Goal: Information Seeking & Learning: Check status

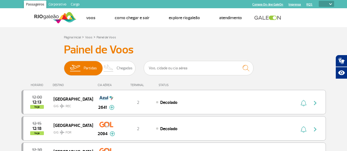
select select
click at [167, 69] on input "text" at bounding box center [199, 68] width 110 height 15
click at [193, 69] on input "text" at bounding box center [199, 68] width 110 height 15
type input "latam"
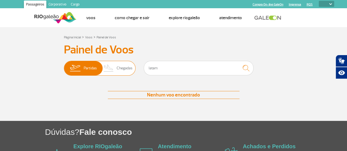
click at [81, 66] on img at bounding box center [74, 68] width 17 height 14
click at [64, 66] on input "Partidas Chegadas" at bounding box center [64, 66] width 0 height 0
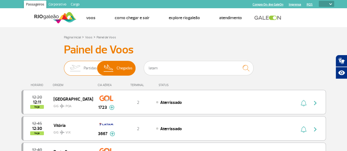
click at [80, 66] on img at bounding box center [74, 68] width 17 height 14
click at [64, 66] on input "Partidas Chegadas" at bounding box center [64, 66] width 0 height 0
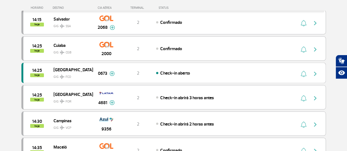
scroll to position [439, 0]
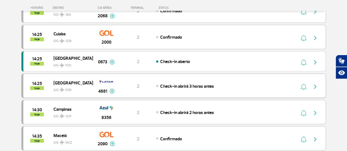
click at [111, 89] on img at bounding box center [112, 91] width 5 height 5
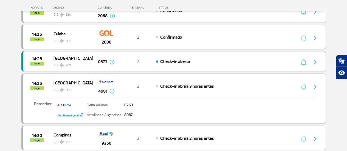
click at [316, 35] on img "button" at bounding box center [315, 38] width 7 height 7
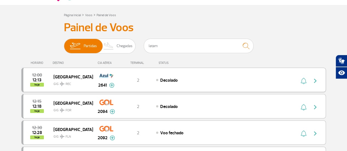
scroll to position [0, 0]
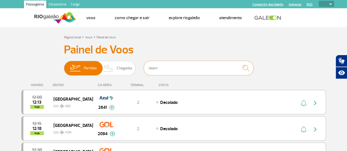
click at [188, 69] on input "latam" at bounding box center [199, 68] width 110 height 15
click at [244, 67] on img "submit" at bounding box center [246, 68] width 12 height 11
click at [245, 68] on img "submit" at bounding box center [246, 68] width 12 height 11
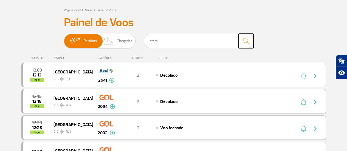
scroll to position [27, 0]
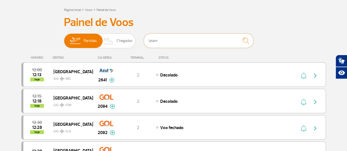
click at [191, 45] on input "latam" at bounding box center [199, 41] width 110 height 15
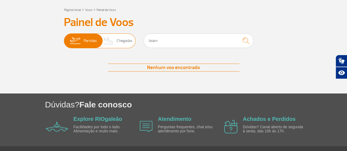
click at [86, 41] on span "Partidas" at bounding box center [90, 41] width 13 height 14
click at [64, 38] on input "Partidas Chegadas" at bounding box center [64, 38] width 0 height 0
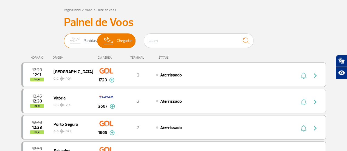
click at [84, 38] on span "Partidas" at bounding box center [90, 41] width 13 height 14
click at [64, 38] on input "Partidas Chegadas" at bounding box center [64, 38] width 0 height 0
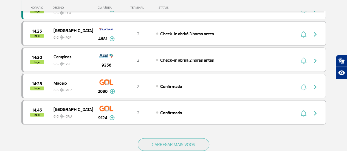
scroll to position [494, 0]
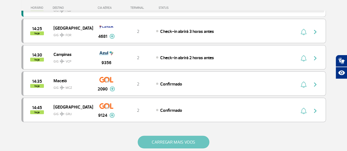
click at [162, 138] on button "CARREGAR MAIS VOOS" at bounding box center [174, 142] width 72 height 13
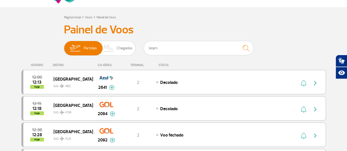
scroll to position [0, 0]
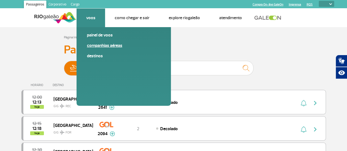
click at [99, 47] on link "Companhias Aéreas" at bounding box center [124, 46] width 74 height 6
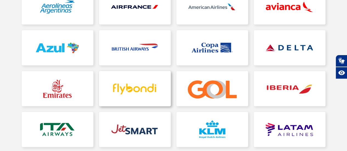
scroll to position [27, 0]
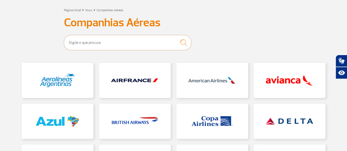
click at [101, 41] on input "text" at bounding box center [127, 42] width 127 height 15
type input "latam"
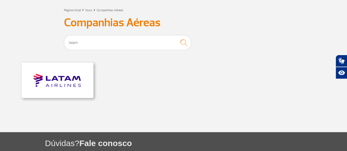
click at [68, 76] on link at bounding box center [58, 80] width 72 height 35
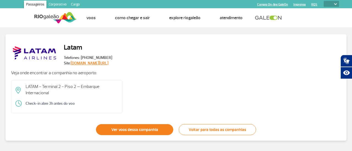
click at [120, 130] on link "Ver voos dessa companhia" at bounding box center [134, 129] width 77 height 11
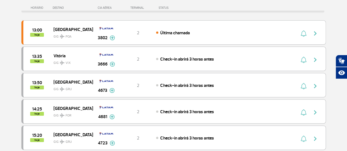
scroll to position [82, 0]
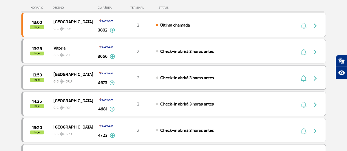
click at [112, 82] on img at bounding box center [112, 82] width 5 height 5
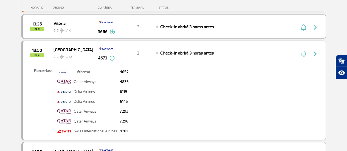
scroll to position [165, 0]
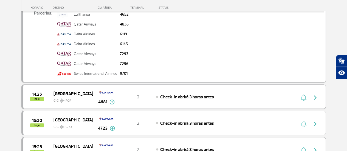
click at [112, 101] on img at bounding box center [112, 102] width 5 height 5
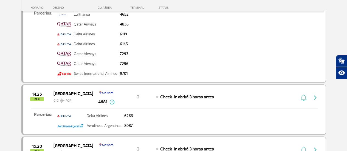
scroll to position [192, 0]
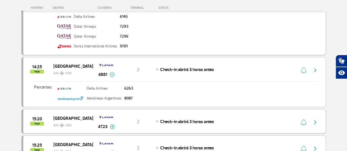
click at [111, 126] on img at bounding box center [112, 126] width 5 height 5
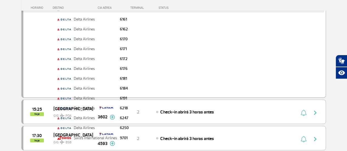
scroll to position [384, 0]
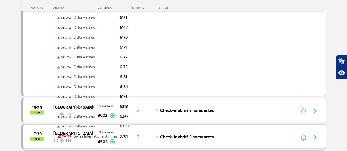
click at [112, 113] on td "Delta Airlines" at bounding box center [95, 117] width 46 height 10
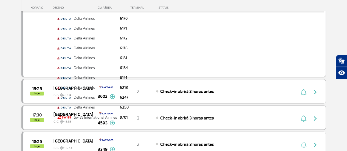
scroll to position [412, 0]
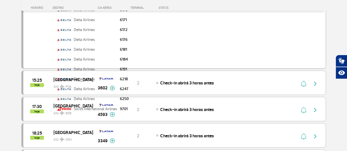
click at [111, 112] on td "Swiss International Airlines" at bounding box center [95, 109] width 46 height 10
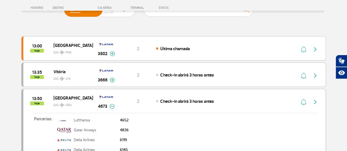
scroll to position [55, 0]
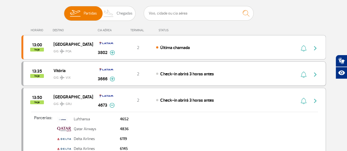
click at [113, 79] on img at bounding box center [112, 79] width 5 height 5
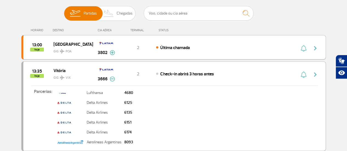
click at [114, 52] on img at bounding box center [112, 52] width 5 height 5
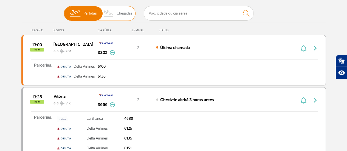
click at [122, 15] on span "Chegadas" at bounding box center [125, 13] width 16 height 14
click at [64, 11] on input "Partidas Chegadas" at bounding box center [64, 11] width 0 height 0
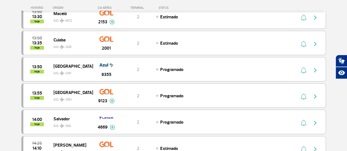
scroll to position [302, 0]
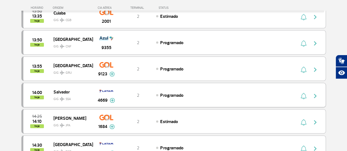
click at [112, 98] on img at bounding box center [112, 100] width 5 height 5
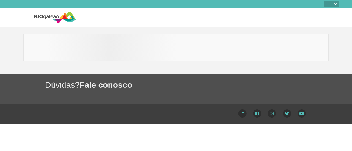
select select
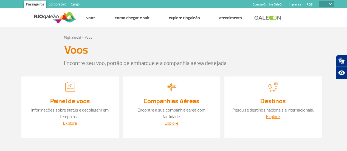
click at [73, 106] on div "Painel de voos Informações sobre status e decolagem em tempo real. Explore" at bounding box center [69, 108] width 97 height 62
click at [74, 101] on link "Painel de voos" at bounding box center [70, 101] width 40 height 8
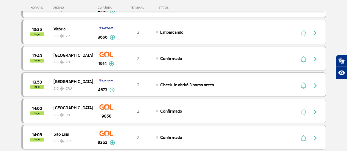
scroll to position [275, 0]
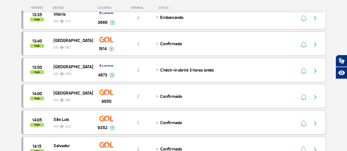
click at [114, 126] on img at bounding box center [112, 128] width 5 height 5
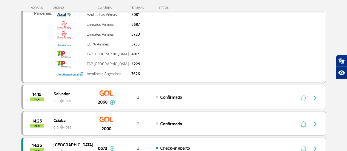
scroll to position [412, 0]
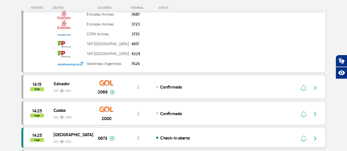
click at [112, 136] on img at bounding box center [112, 138] width 5 height 5
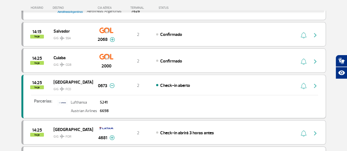
scroll to position [494, 0]
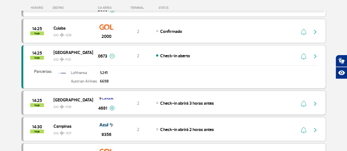
click at [113, 106] on img at bounding box center [112, 108] width 5 height 5
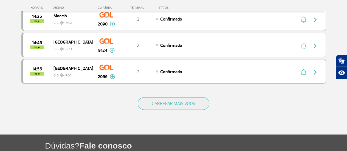
scroll to position [659, 0]
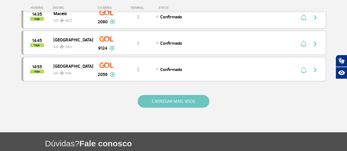
click at [176, 96] on button "CARREGAR MAIS VOOS" at bounding box center [174, 101] width 72 height 13
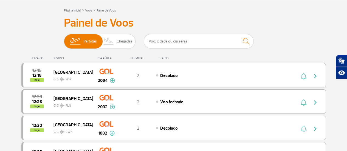
scroll to position [0, 0]
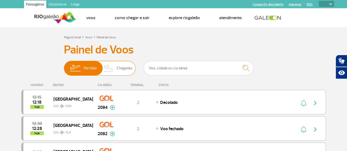
click at [127, 70] on span "Chegadas" at bounding box center [125, 68] width 16 height 14
click at [64, 66] on input "Partidas Chegadas" at bounding box center [64, 66] width 0 height 0
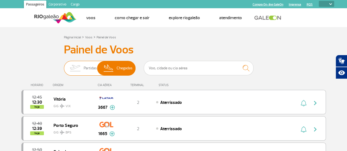
click at [78, 66] on img at bounding box center [74, 68] width 17 height 14
click at [64, 66] on input "Partidas Chegadas" at bounding box center [64, 66] width 0 height 0
